Goal: Obtain resource: Obtain resource

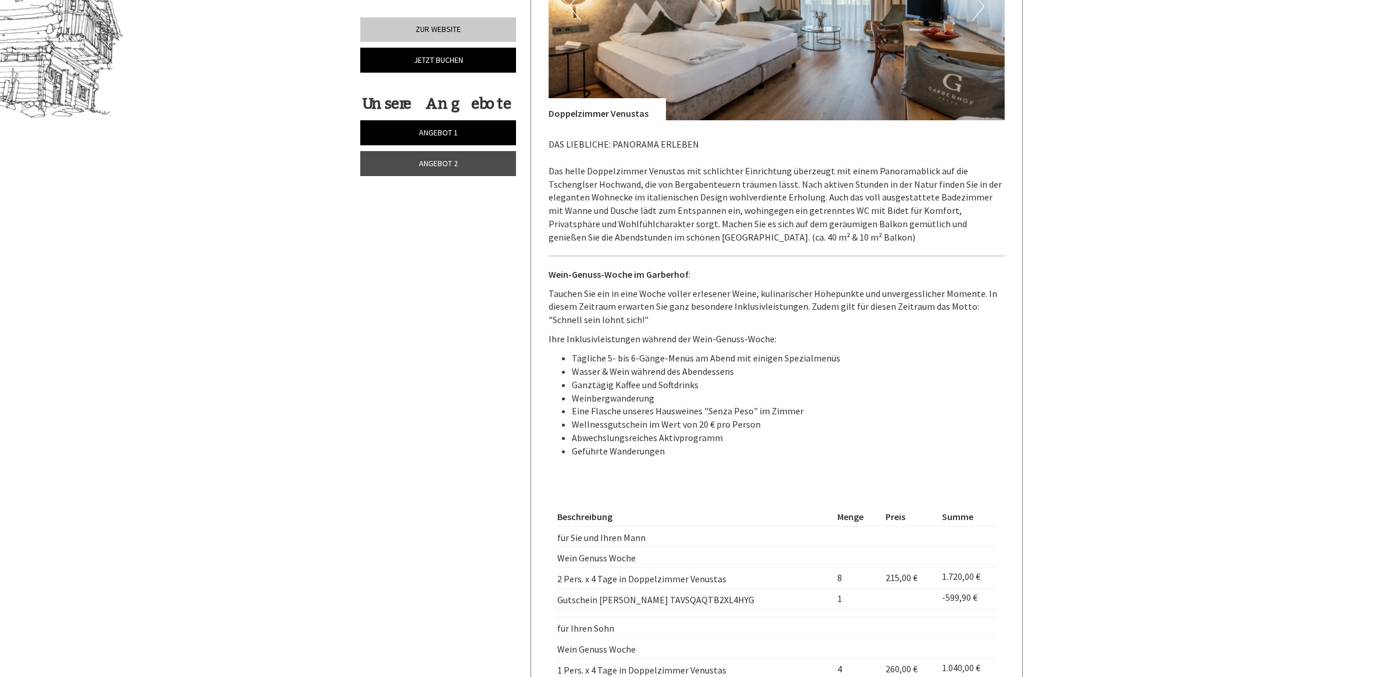
scroll to position [1089, 0]
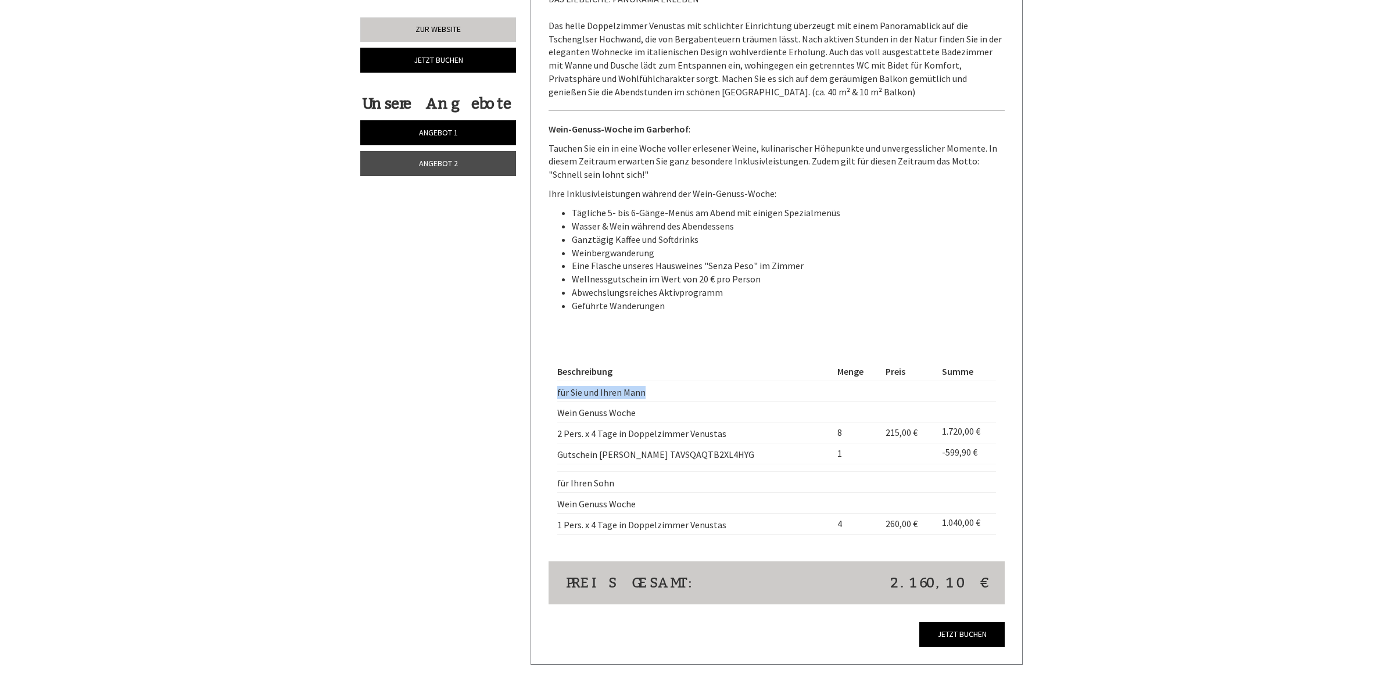
drag, startPoint x: 646, startPoint y: 394, endPoint x: 558, endPoint y: 390, distance: 88.4
click at [558, 390] on td "für Sie und Ihren Mann" at bounding box center [694, 391] width 275 height 21
drag, startPoint x: 762, startPoint y: 459, endPoint x: 547, endPoint y: 459, distance: 214.4
click at [547, 459] on div "Angebot 1 von 2 Angebot 1 2x Doppelzimmer Venustas 1-2 Personen: Doppelzimmer V…" at bounding box center [777, 115] width 492 height 1097
drag, startPoint x: 547, startPoint y: 459, endPoint x: 580, endPoint y: 460, distance: 32.5
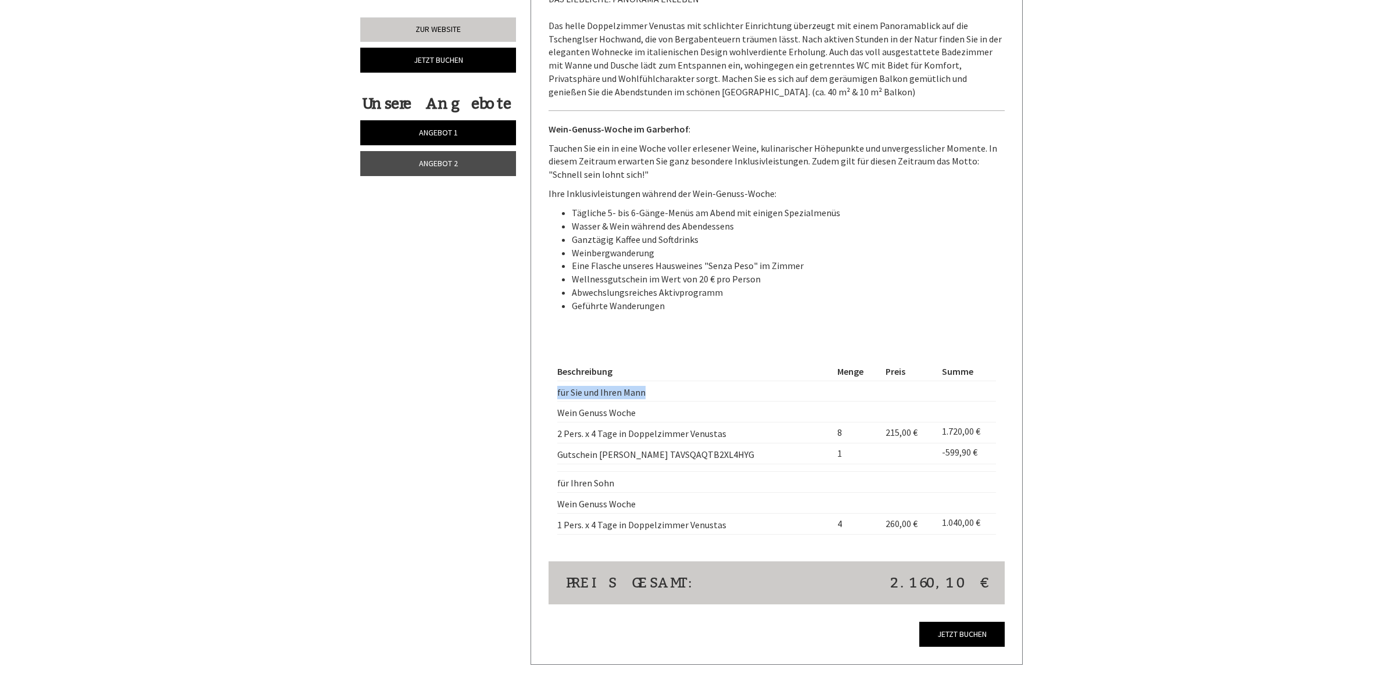
click at [547, 459] on div "Angebot 1 von 2 Angebot 1 2x Doppelzimmer Venustas 1-2 Personen: Doppelzimmer V…" at bounding box center [777, 115] width 492 height 1097
drag, startPoint x: 756, startPoint y: 457, endPoint x: 558, endPoint y: 459, distance: 198.7
click at [558, 459] on td "Gutschein [PERSON_NAME] TAVSQAQTB2XL4HYG" at bounding box center [694, 453] width 275 height 21
copy td "Gutschein [PERSON_NAME] TAVSQAQTB2XL4HYG"
drag, startPoint x: 626, startPoint y: 483, endPoint x: 557, endPoint y: 481, distance: 69.2
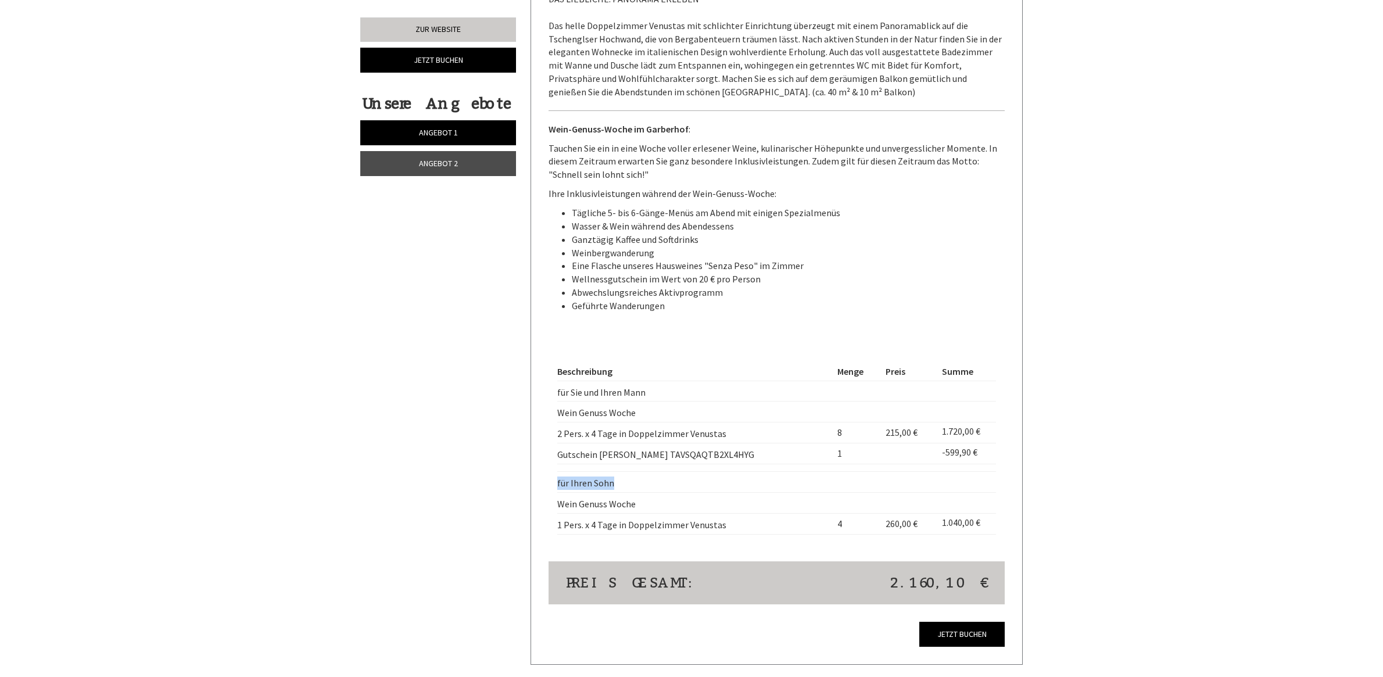
click at [557, 481] on td "für Ihren Sohn" at bounding box center [694, 481] width 275 height 21
copy td "für Ihren Sohn"
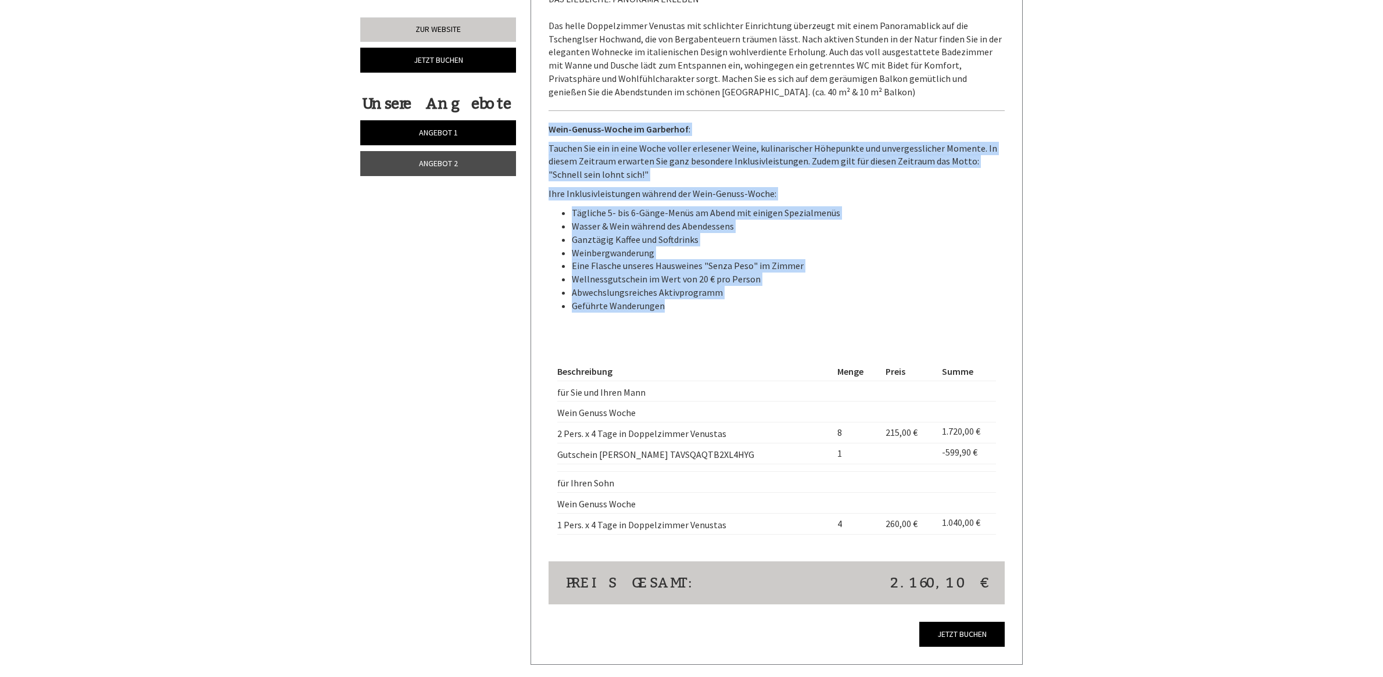
drag, startPoint x: 661, startPoint y: 306, endPoint x: 537, endPoint y: 130, distance: 215.7
click at [537, 130] on div "Angebot 1 von 2 Angebot 1 2x Doppelzimmer Venustas 1-2 Personen: Doppelzimmer V…" at bounding box center [777, 115] width 492 height 1097
copy div "Wein-Genuss-Woche im Garberhof : Tauchen Sie ein in eine Woche voller erlesener…"
